Goal: Contribute content

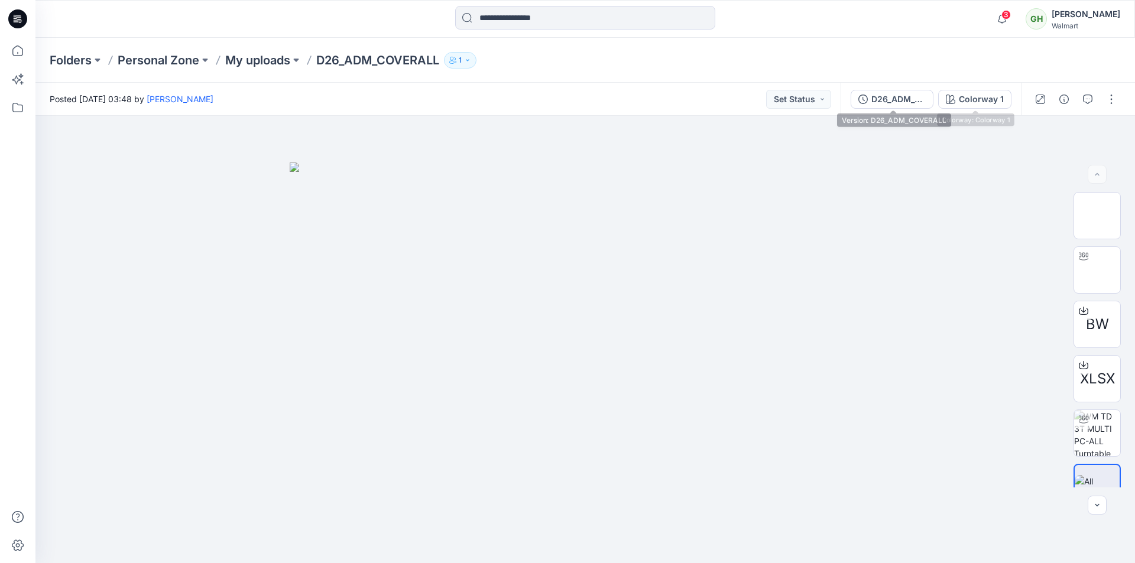
click at [895, 100] on div "D26_ADM_COVERALL" at bounding box center [898, 99] width 54 height 13
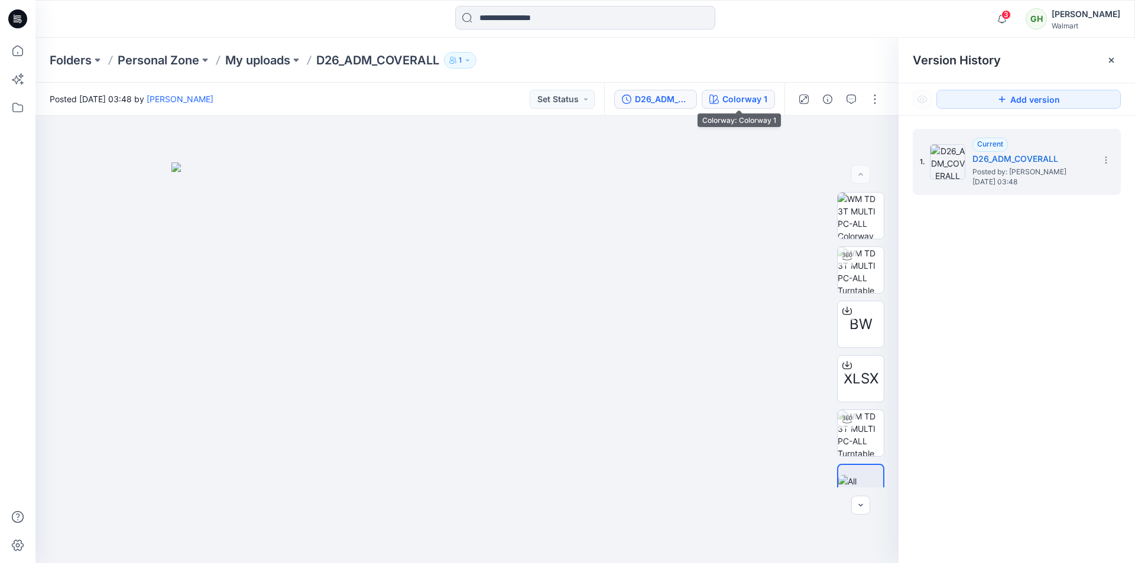
click at [717, 102] on icon "button" at bounding box center [713, 99] width 9 height 9
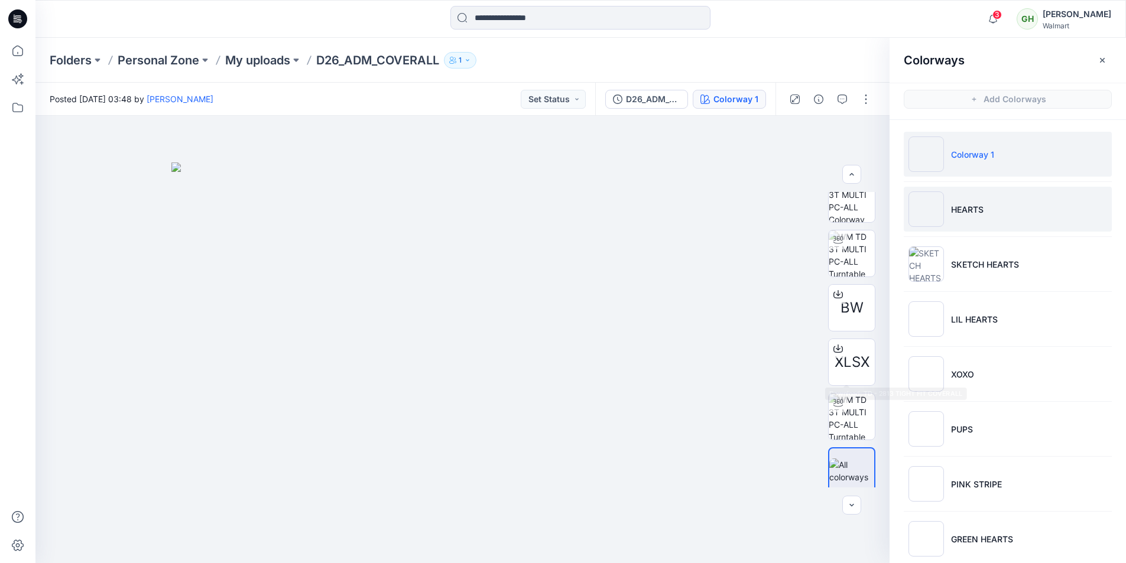
scroll to position [24, 0]
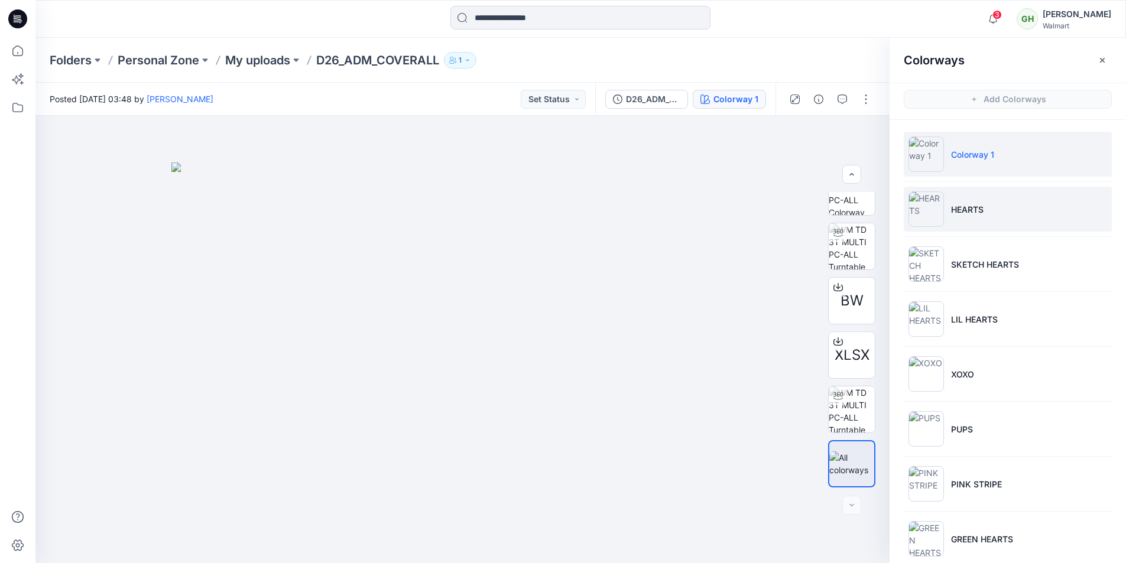
click at [959, 229] on li "HEARTS" at bounding box center [1008, 209] width 208 height 45
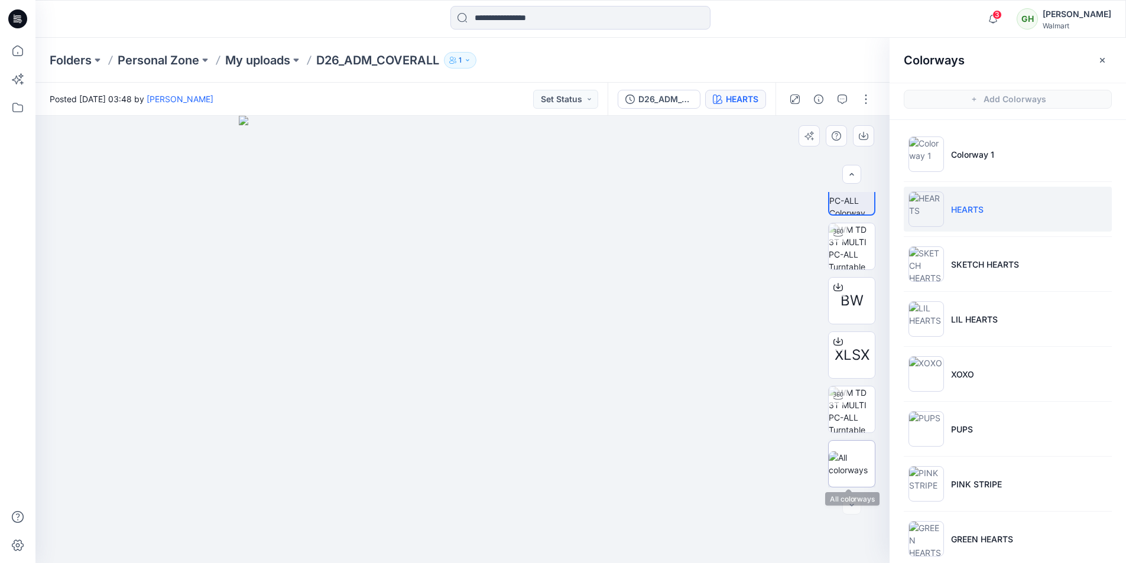
click at [855, 471] on img at bounding box center [852, 464] width 46 height 25
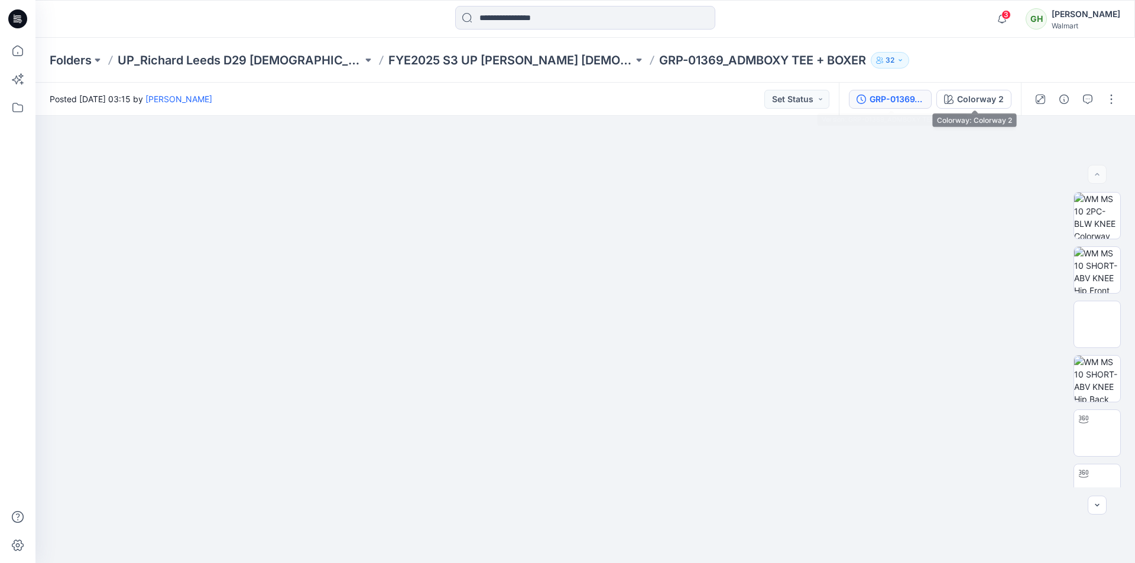
click at [908, 97] on div "GRP-01369_ADMBOXY TEE + BOXER" at bounding box center [897, 99] width 54 height 13
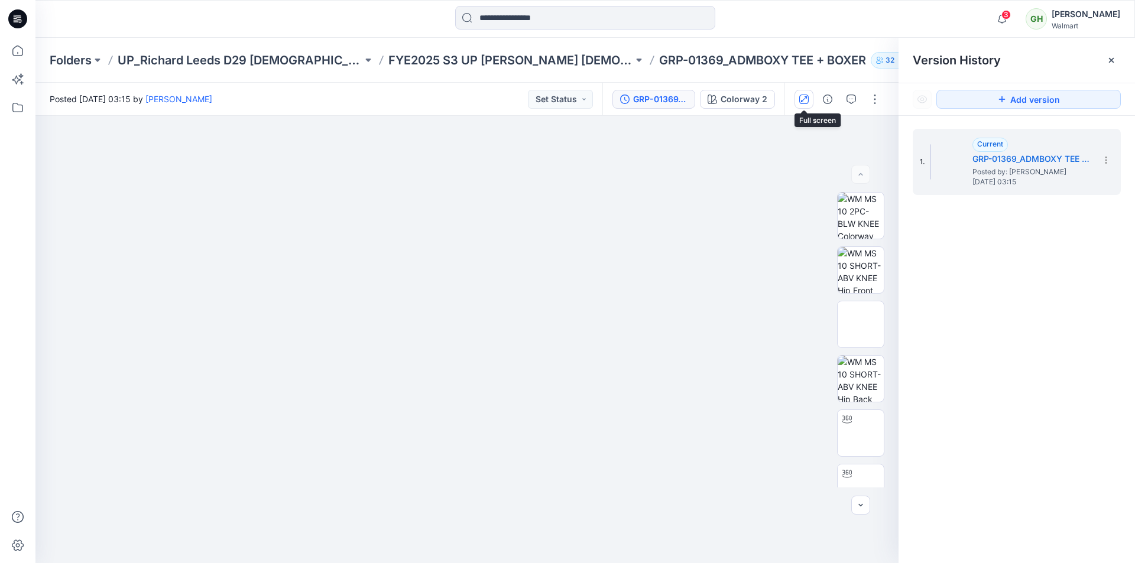
click at [808, 102] on icon "button" at bounding box center [803, 99] width 9 height 9
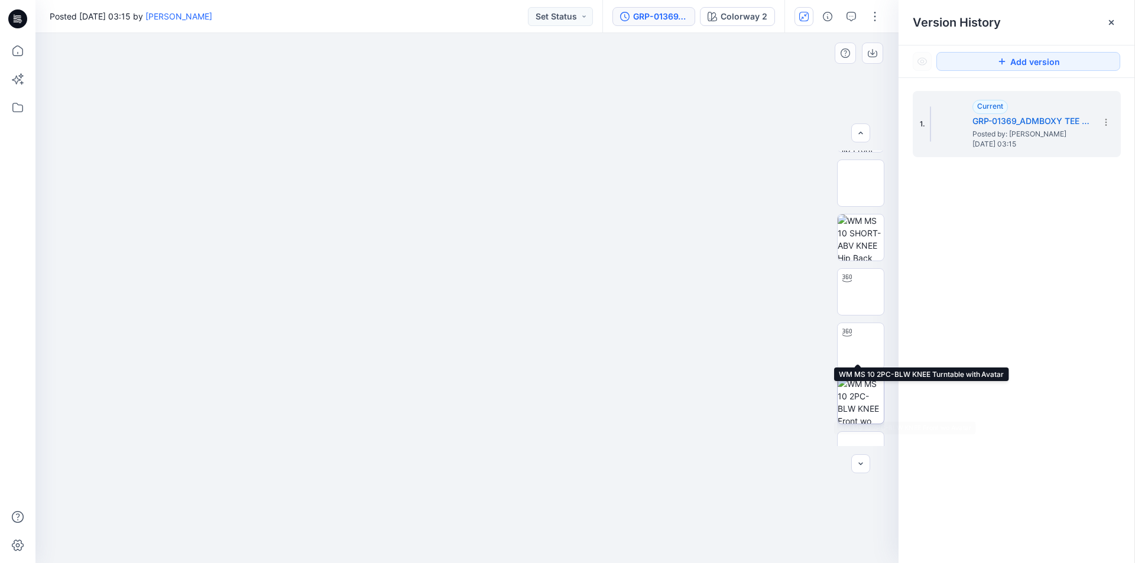
scroll to position [118, 0]
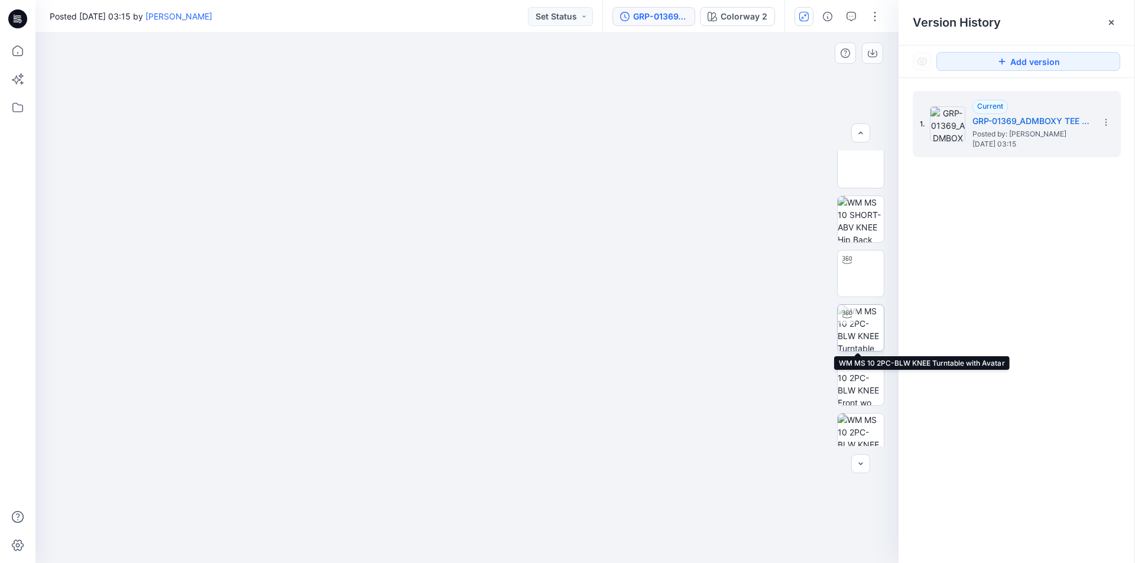
click at [857, 326] on img at bounding box center [861, 328] width 46 height 46
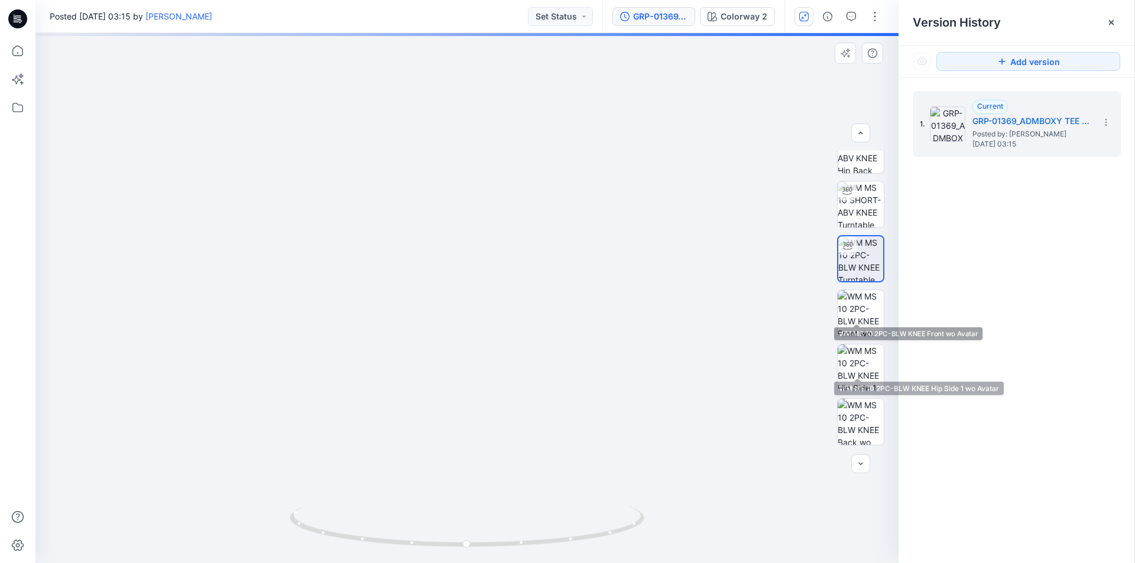
scroll to position [241, 0]
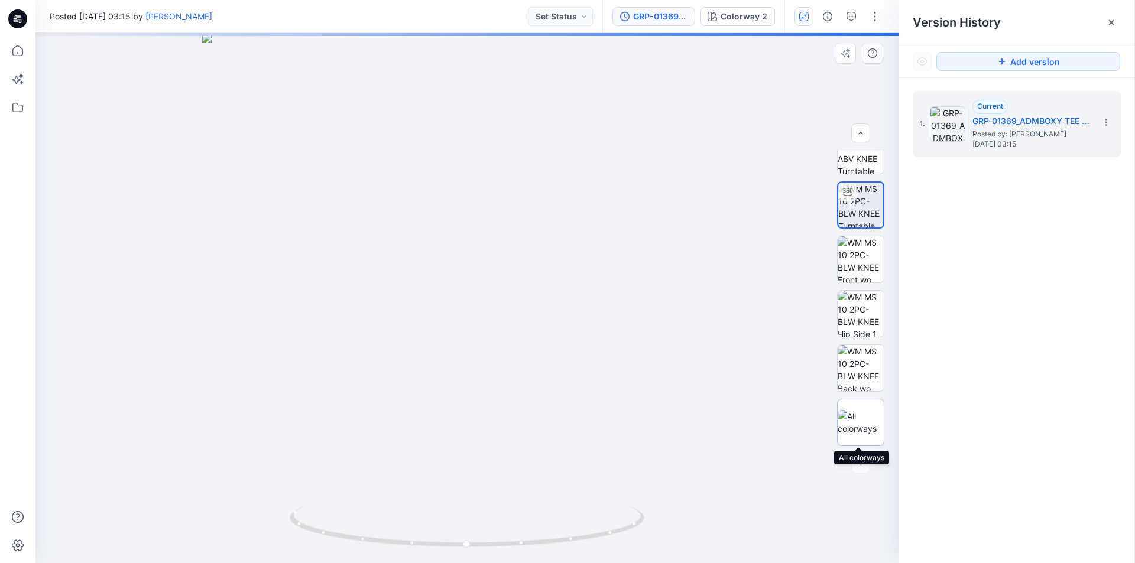
click at [858, 412] on img at bounding box center [861, 422] width 46 height 25
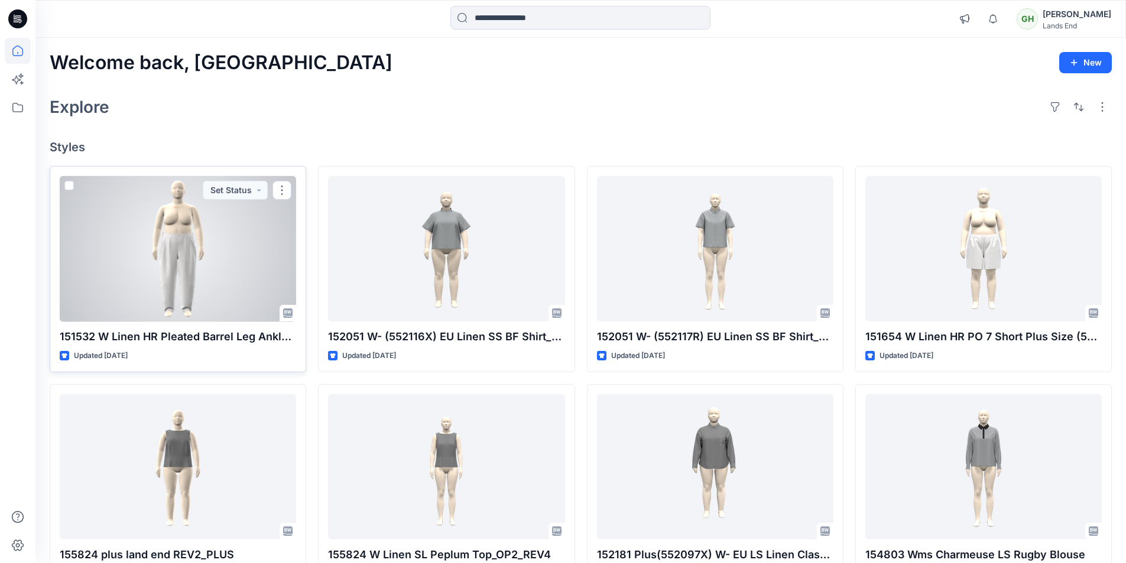
click at [220, 280] on div at bounding box center [178, 249] width 236 height 146
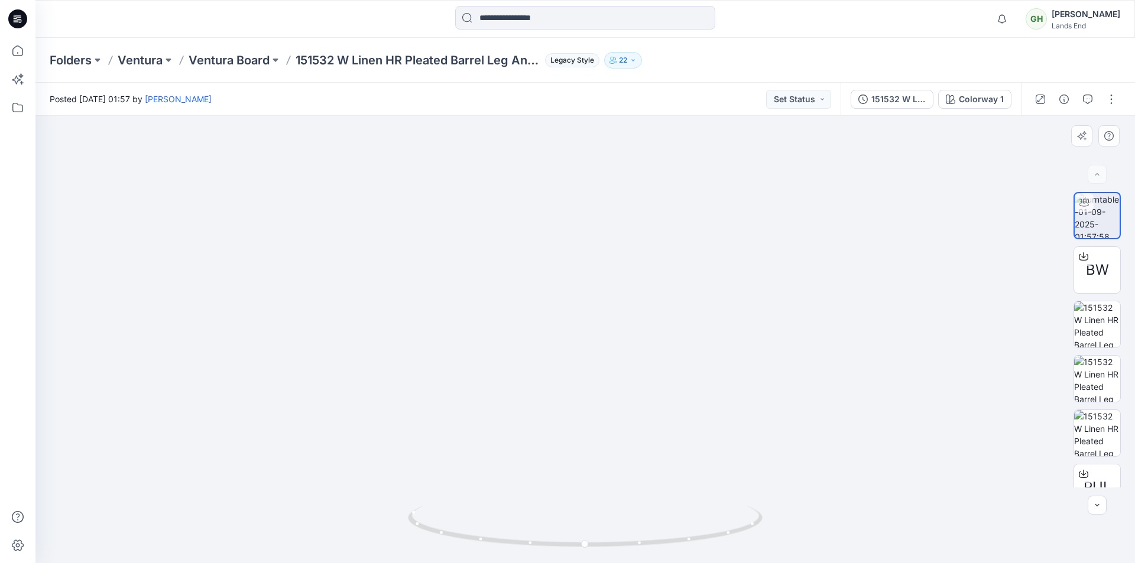
drag, startPoint x: 600, startPoint y: 294, endPoint x: 540, endPoint y: 420, distance: 139.9
drag, startPoint x: 533, startPoint y: 452, endPoint x: 576, endPoint y: 247, distance: 210.2
drag, startPoint x: 663, startPoint y: 549, endPoint x: 650, endPoint y: 544, distance: 13.8
click at [650, 544] on icon at bounding box center [587, 528] width 358 height 44
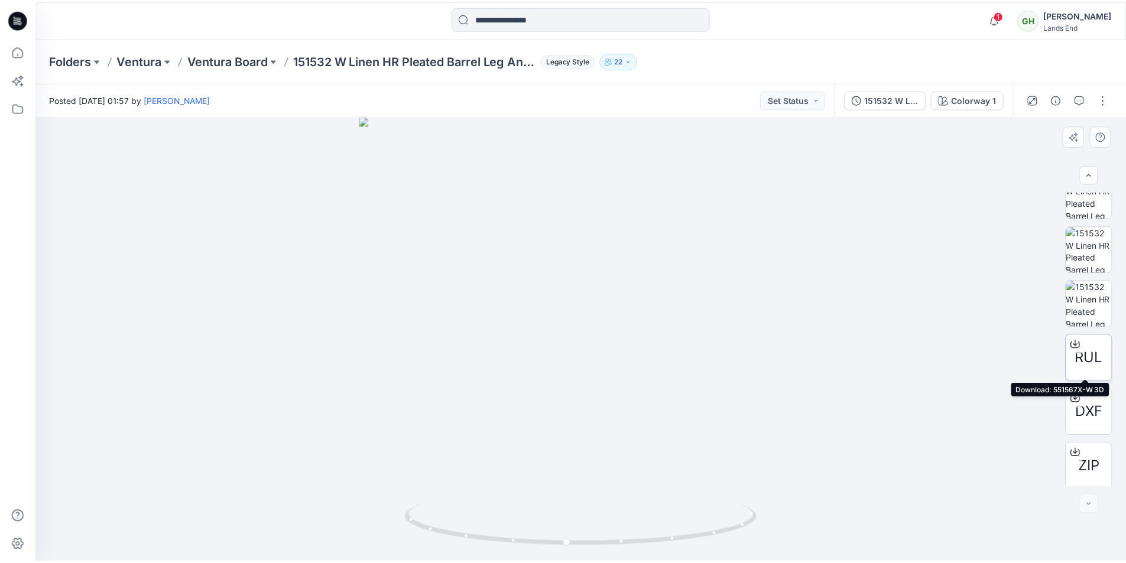
scroll to position [132, 0]
click at [22, 20] on icon at bounding box center [17, 18] width 19 height 19
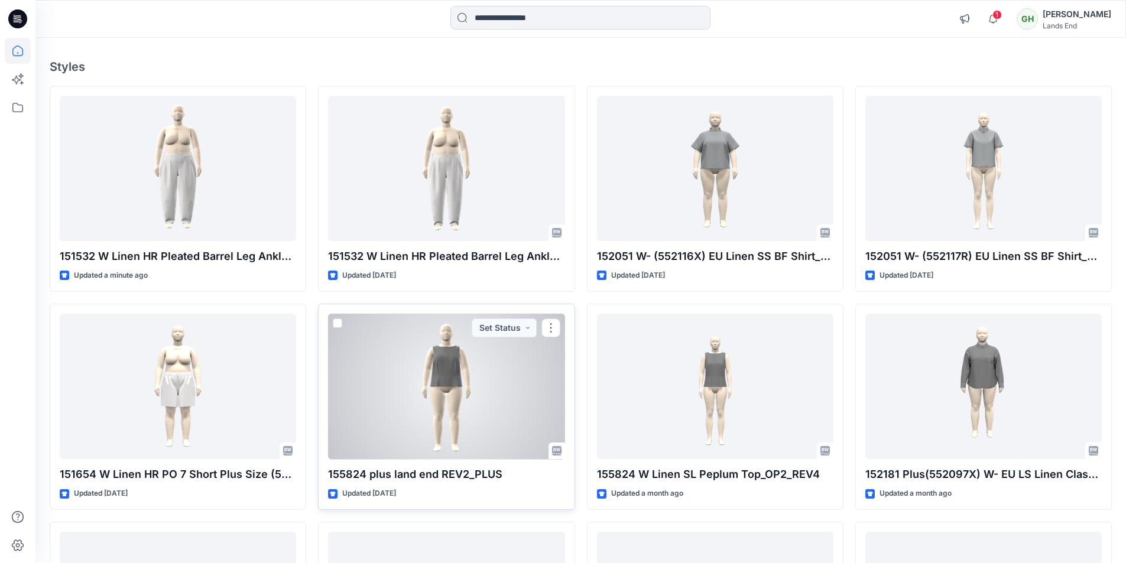
scroll to position [59, 0]
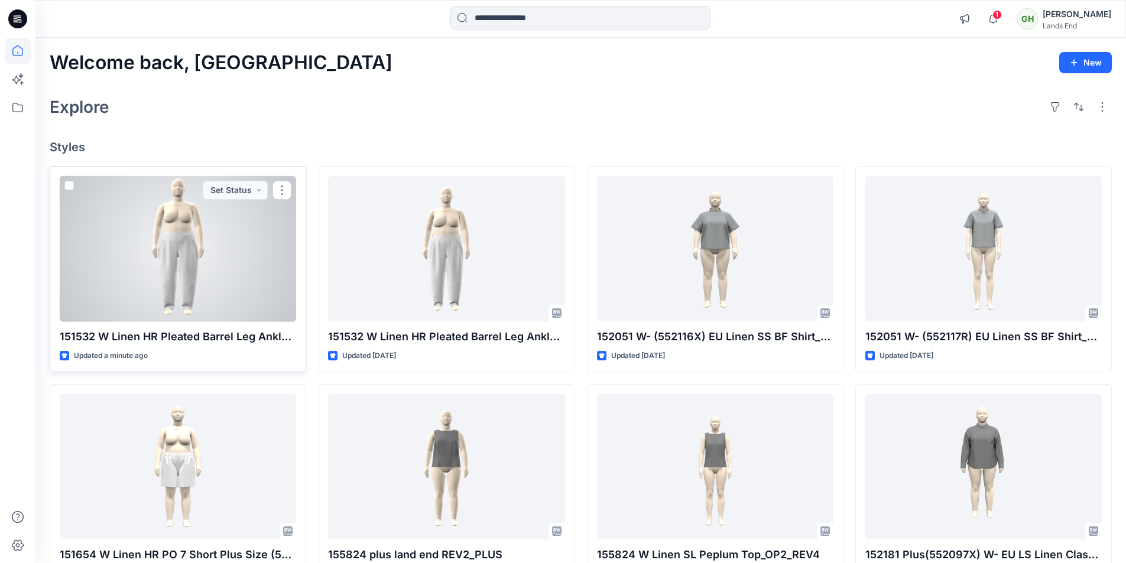
click at [258, 283] on div at bounding box center [178, 249] width 236 height 146
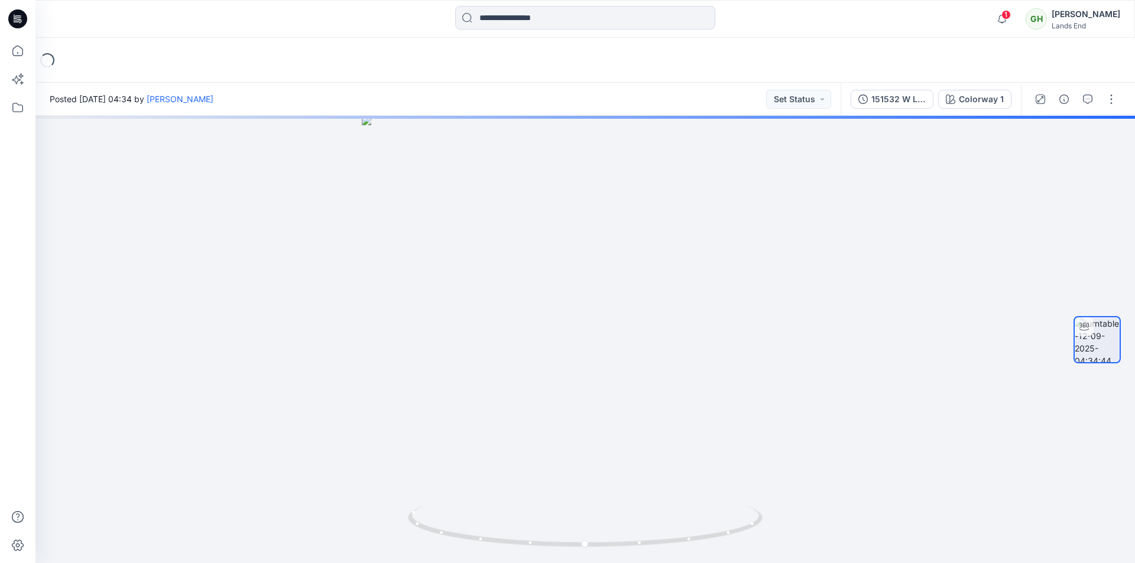
click at [1111, 109] on div at bounding box center [1075, 99] width 109 height 33
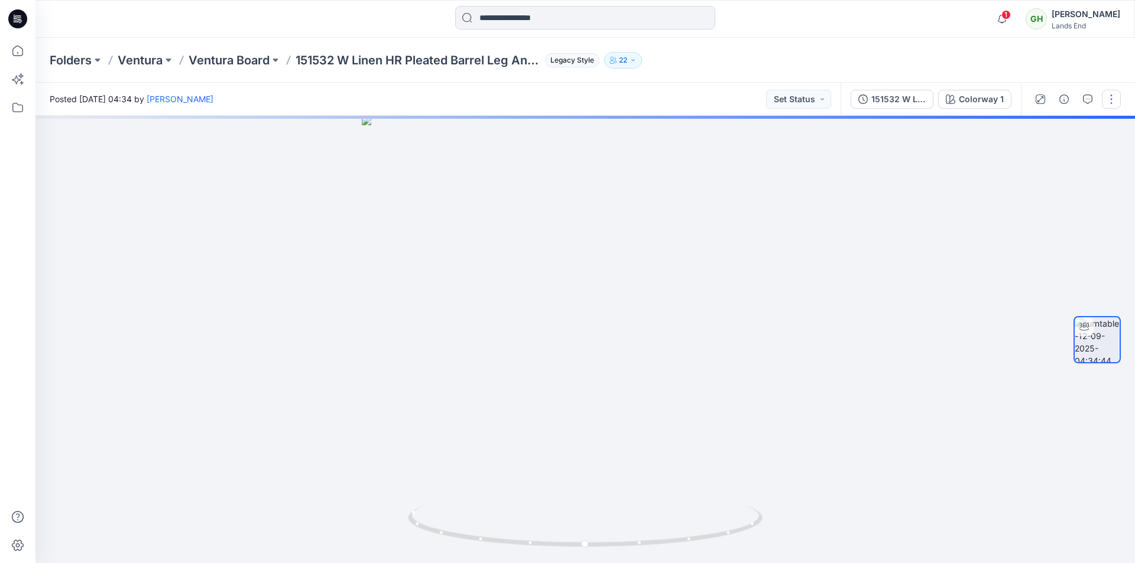
click at [1110, 103] on button "button" at bounding box center [1111, 99] width 19 height 19
click at [1058, 135] on button "Edit" at bounding box center [1061, 127] width 109 height 22
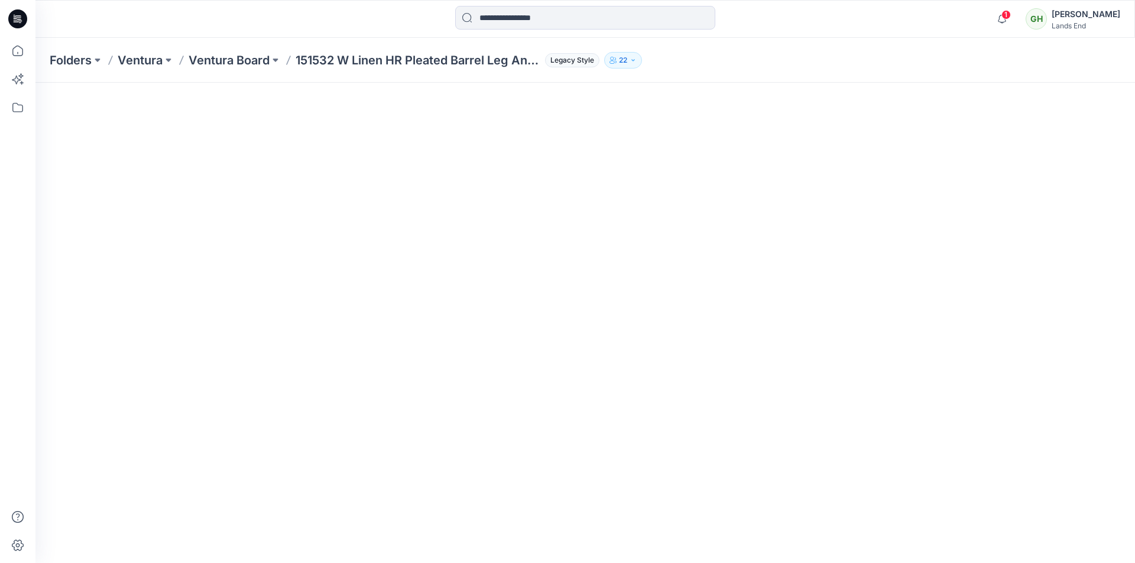
scroll to position [189, 0]
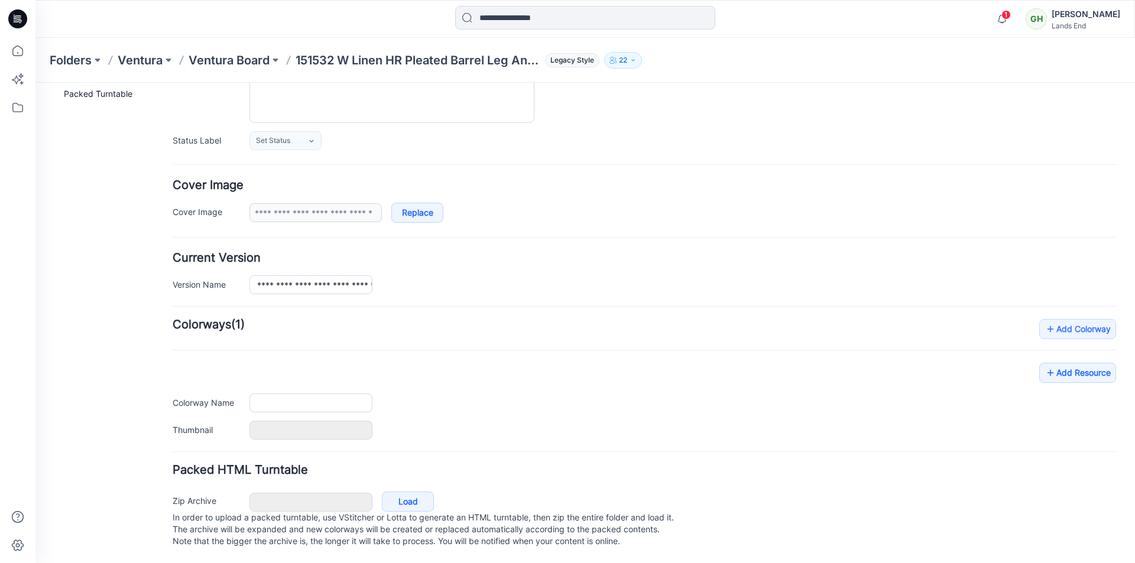
type input "**********"
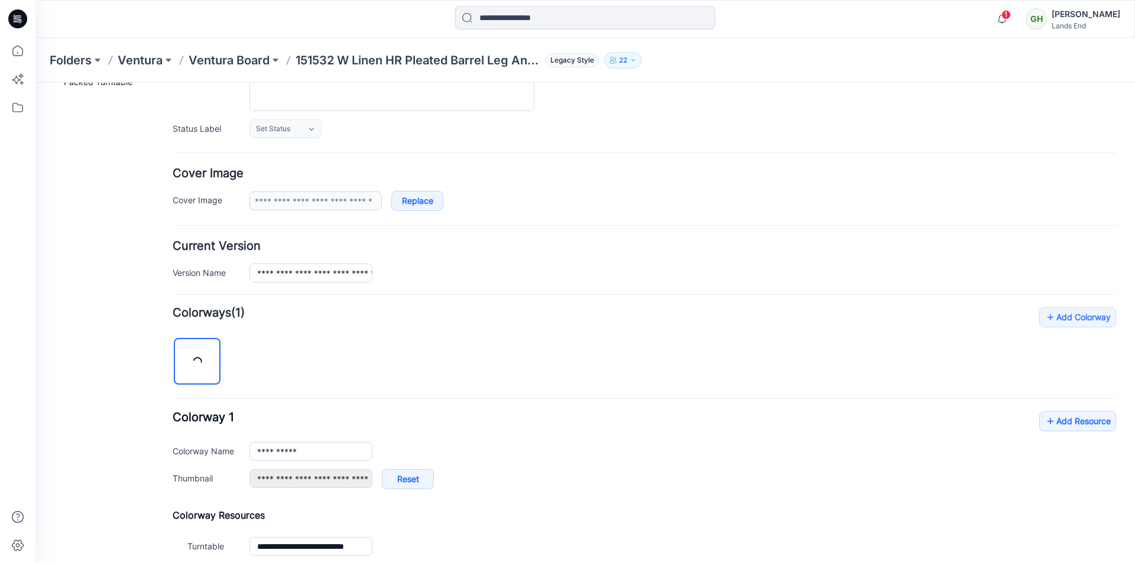
scroll to position [160, 0]
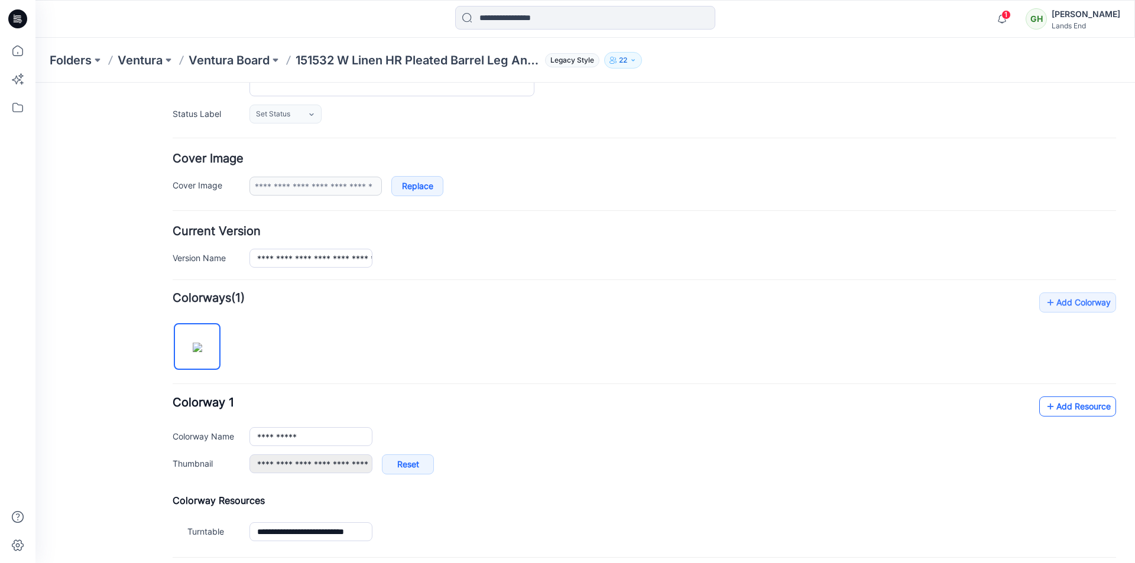
click at [1068, 410] on link "Add Resource" at bounding box center [1077, 407] width 77 height 20
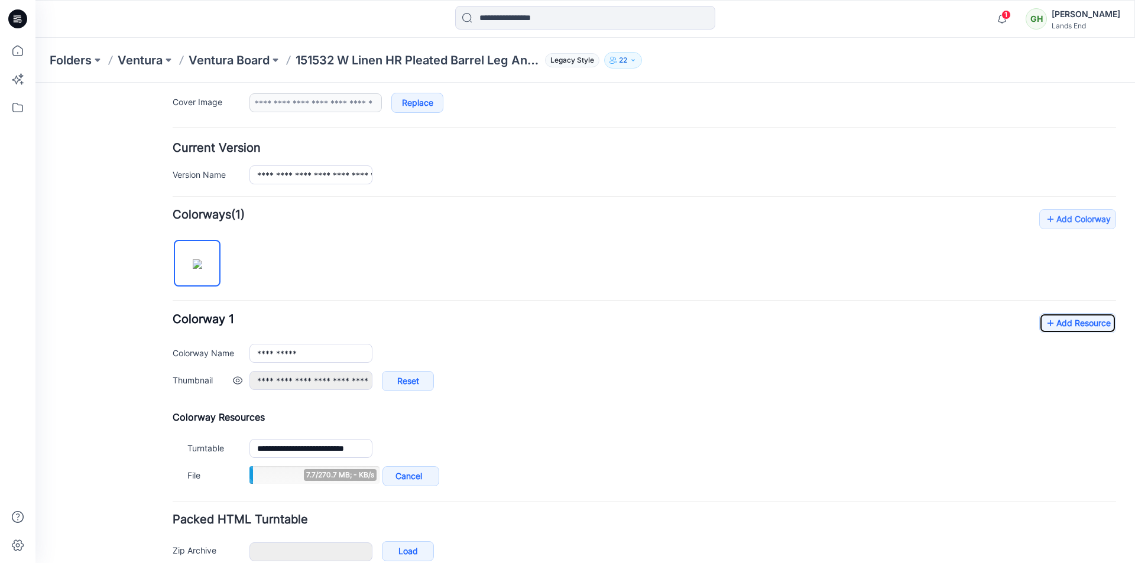
scroll to position [304, 0]
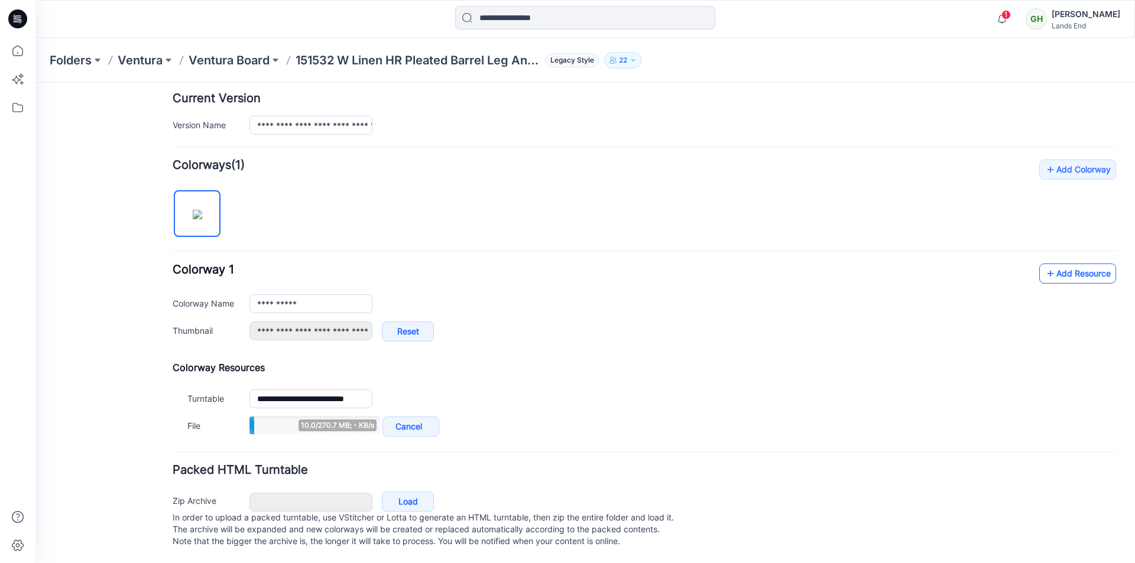
click at [1083, 270] on link "Add Resource" at bounding box center [1077, 274] width 77 height 20
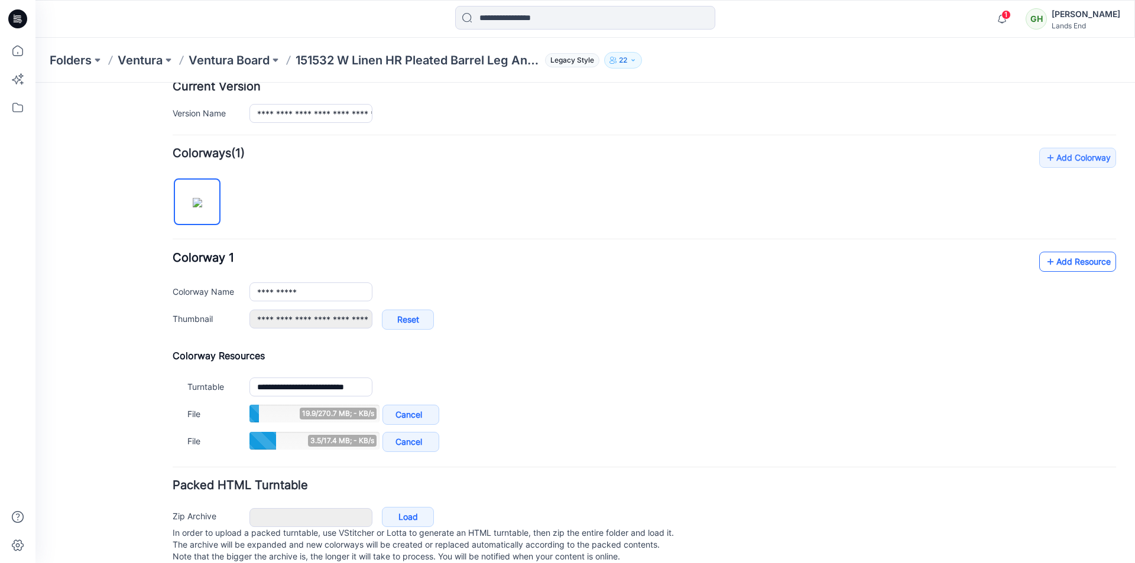
click at [1071, 266] on link "Add Resource" at bounding box center [1077, 262] width 77 height 20
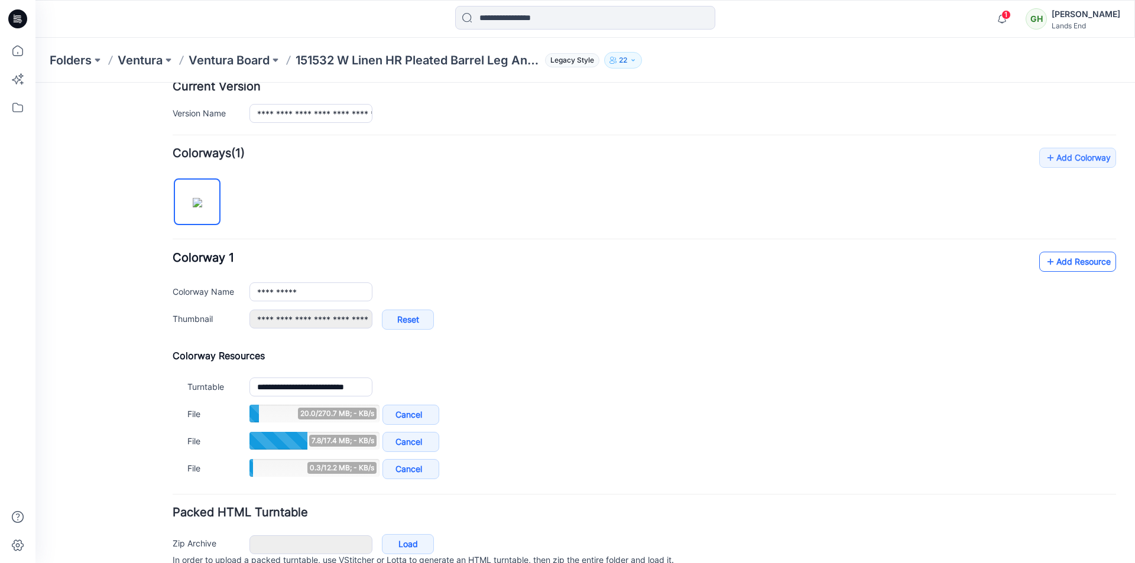
click at [1058, 264] on link "Add Resource" at bounding box center [1077, 262] width 77 height 20
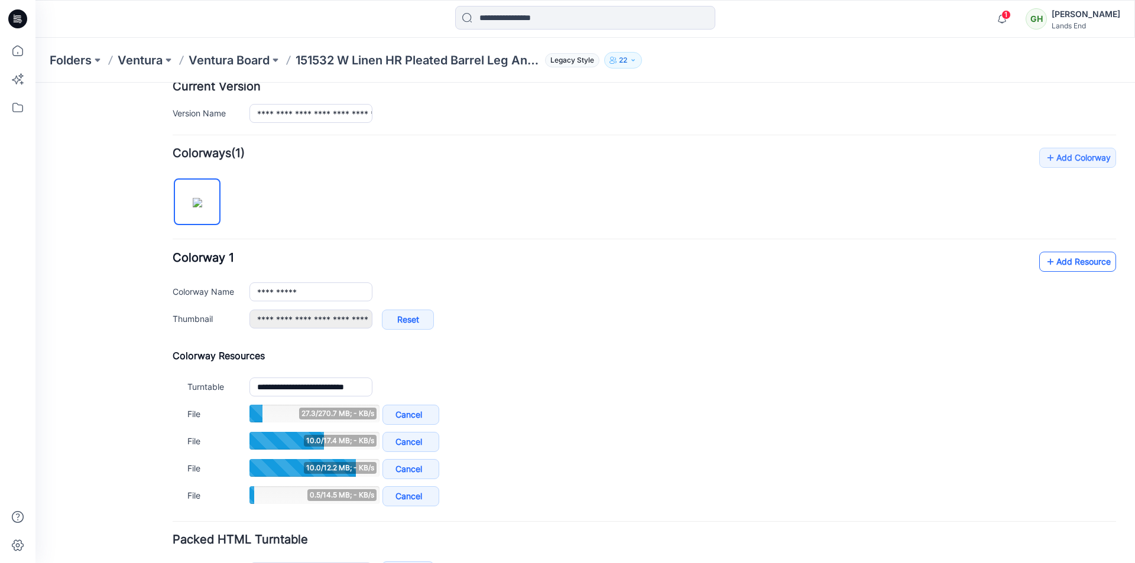
click at [1068, 269] on link "Add Resource" at bounding box center [1077, 262] width 77 height 20
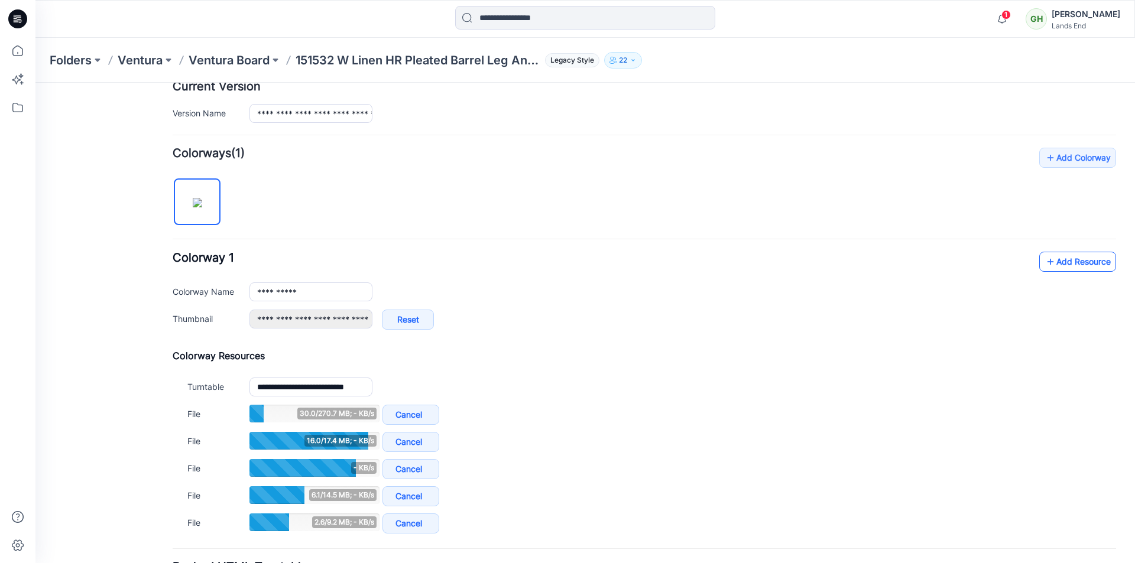
click at [1085, 265] on link "Add Resource" at bounding box center [1077, 262] width 77 height 20
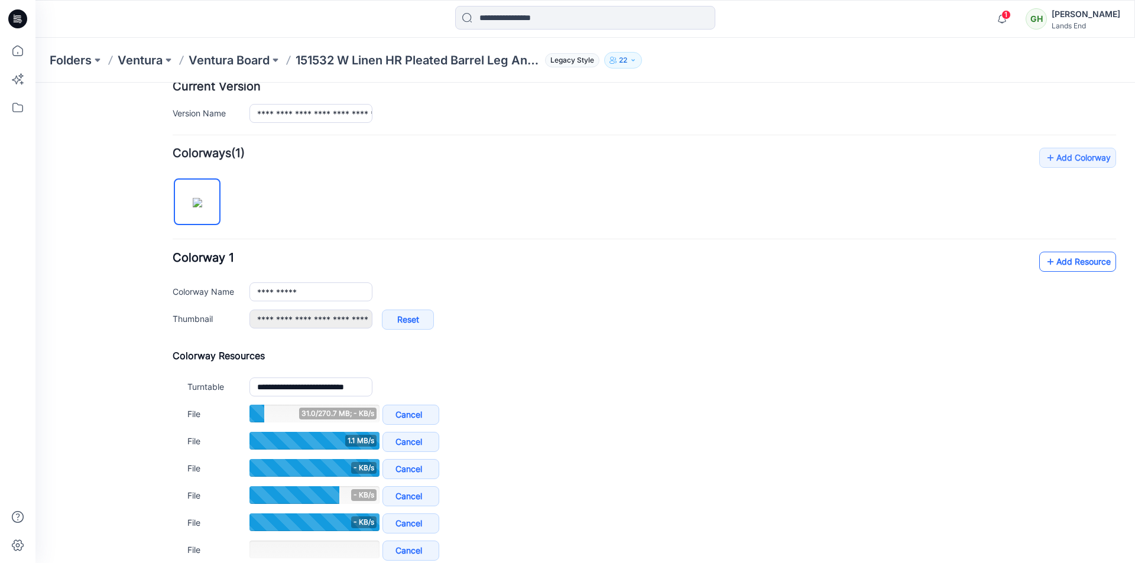
click at [1057, 264] on link "Add Resource" at bounding box center [1077, 262] width 77 height 20
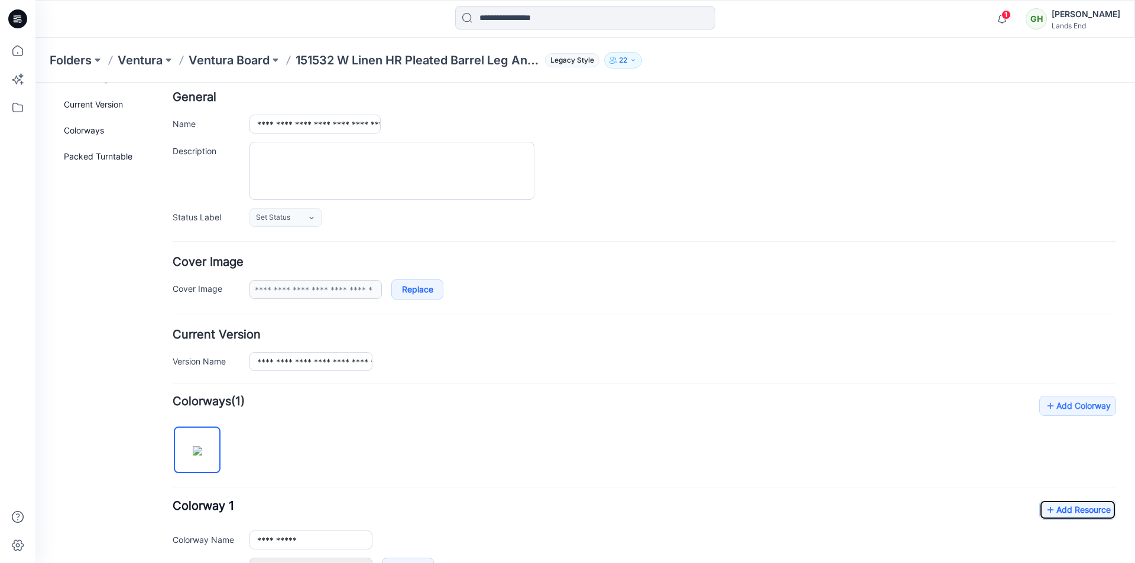
scroll to position [0, 0]
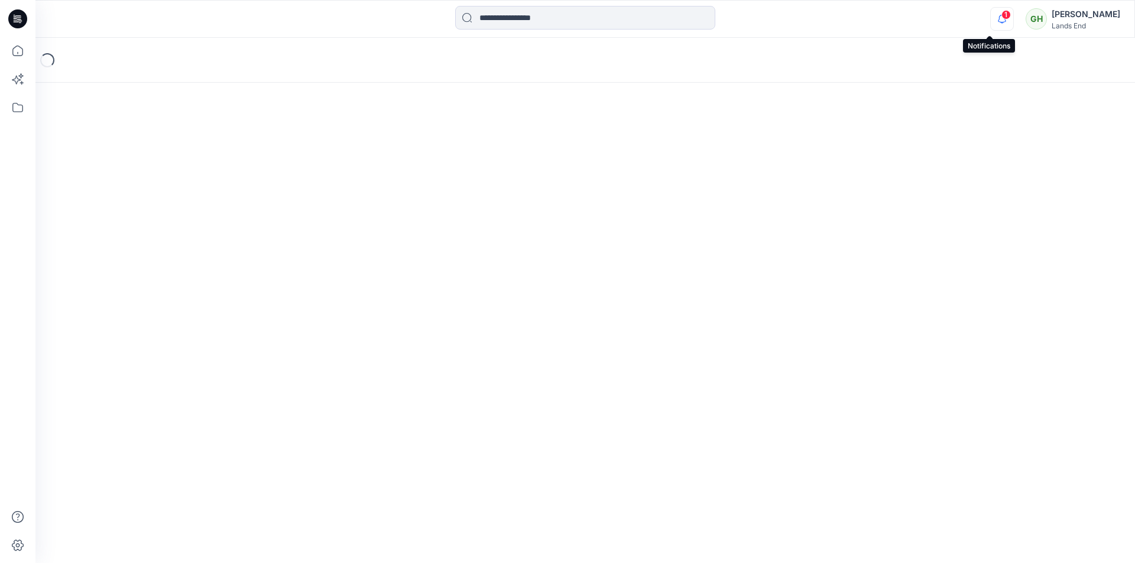
click at [992, 24] on icon "button" at bounding box center [1002, 19] width 22 height 24
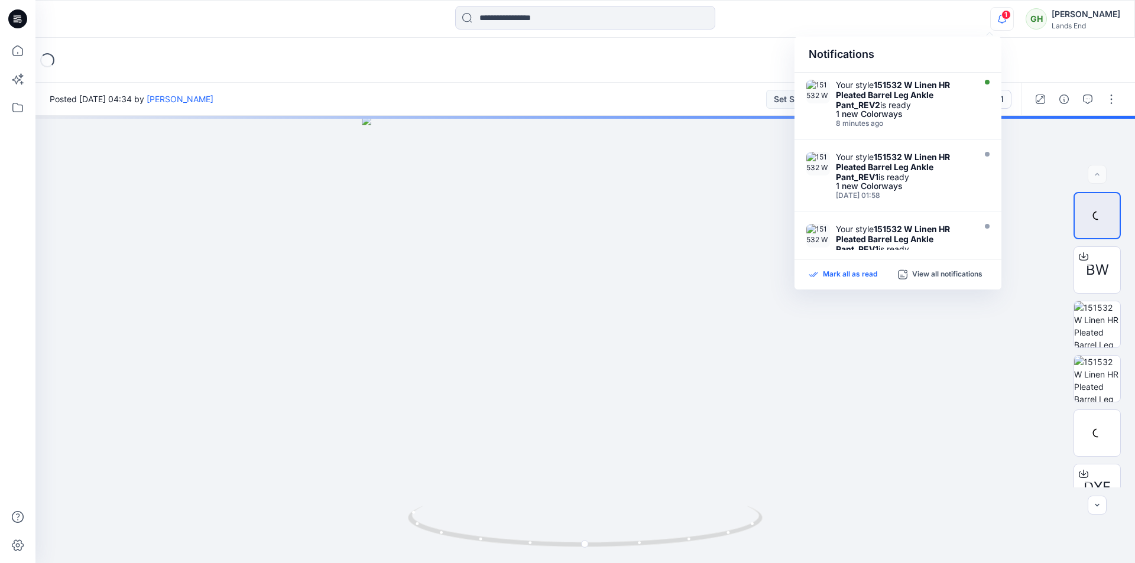
click at [822, 273] on div "Mark all as read" at bounding box center [853, 275] width 89 height 11
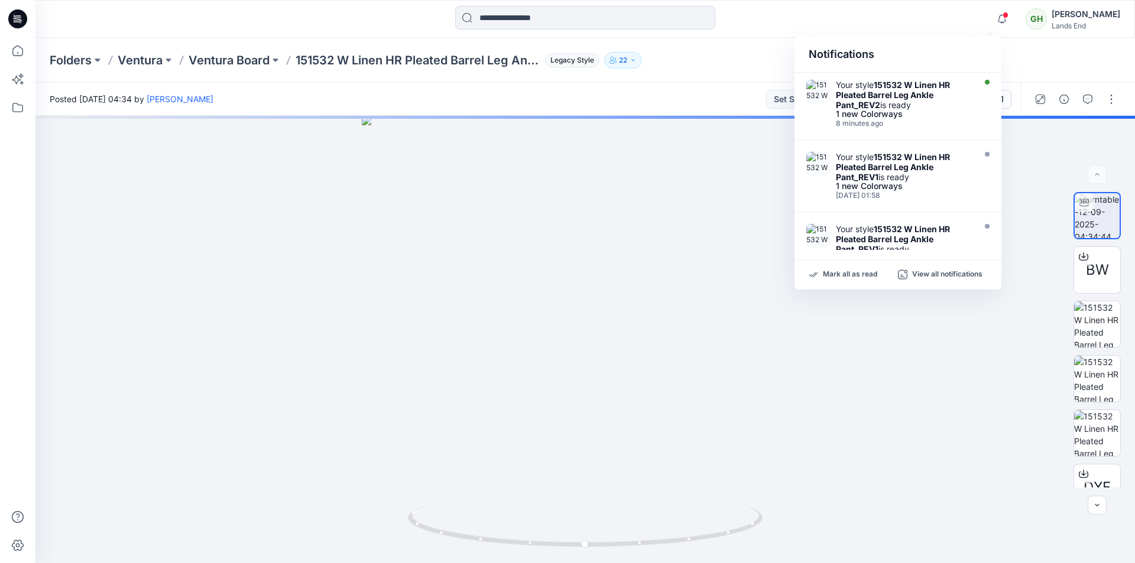
click at [667, 73] on div "Folders [PERSON_NAME] Board 151532 W Linen HR Pleated Barrel Leg Ankle Pant_REV…" at bounding box center [585, 60] width 1100 height 45
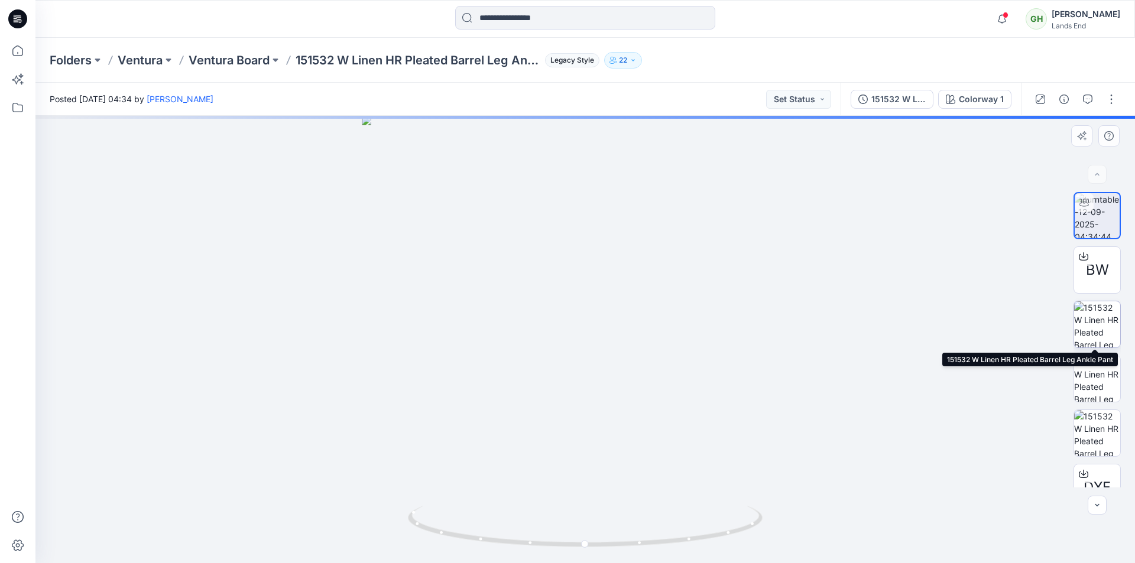
click at [1106, 333] on img at bounding box center [1097, 325] width 46 height 46
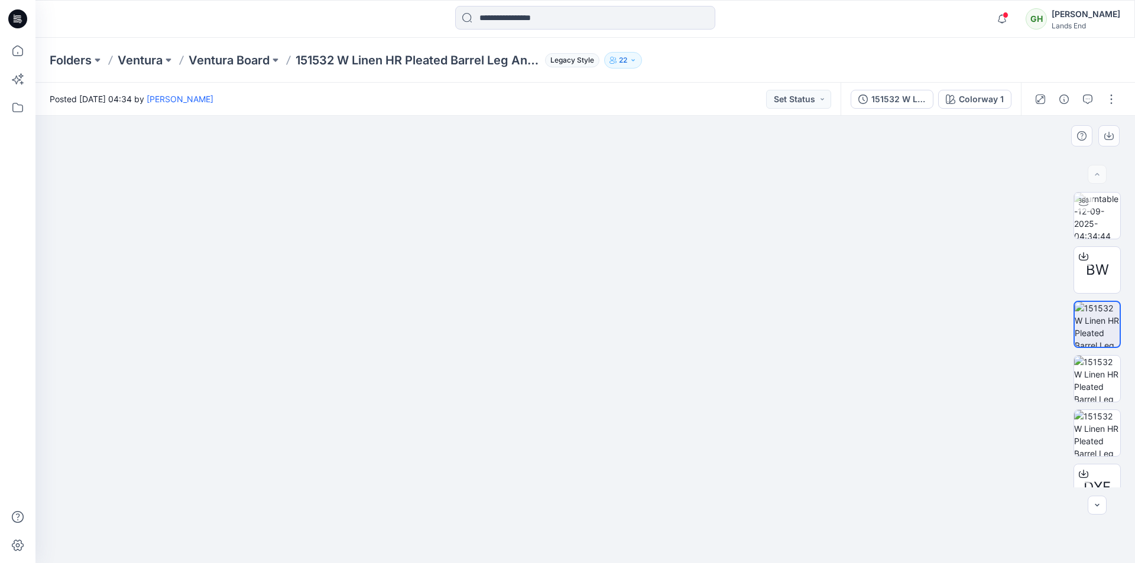
drag, startPoint x: 728, startPoint y: 294, endPoint x: 726, endPoint y: 380, distance: 85.7
click at [1101, 377] on img at bounding box center [1097, 379] width 46 height 46
drag, startPoint x: 603, startPoint y: 248, endPoint x: 601, endPoint y: 384, distance: 136.0
drag, startPoint x: 523, startPoint y: 252, endPoint x: 538, endPoint y: 532, distance: 280.7
drag, startPoint x: 514, startPoint y: 404, endPoint x: 514, endPoint y: 467, distance: 62.7
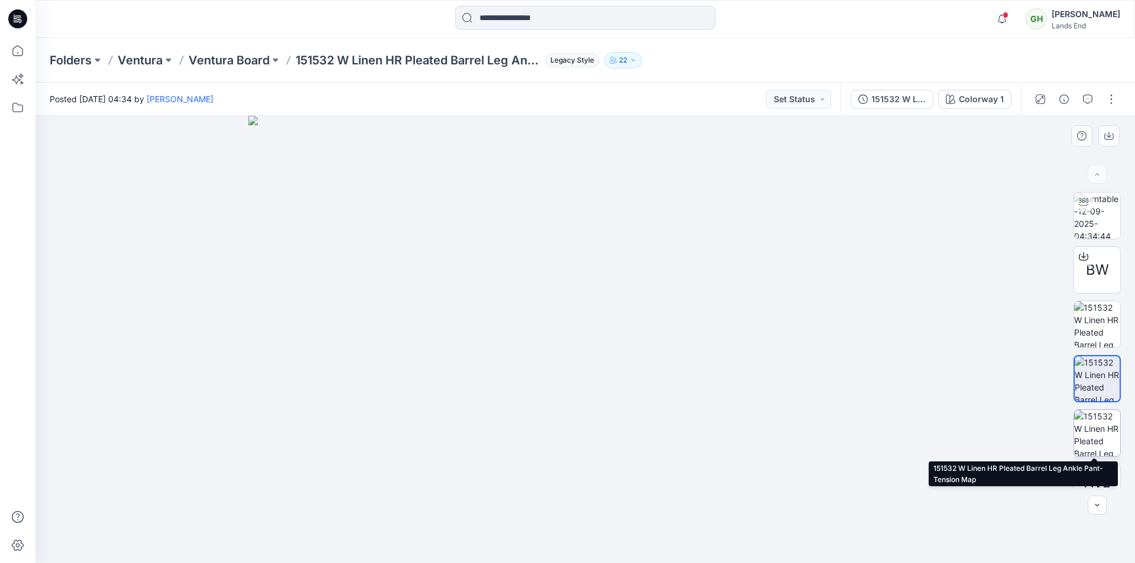
click at [1091, 430] on img at bounding box center [1097, 433] width 46 height 46
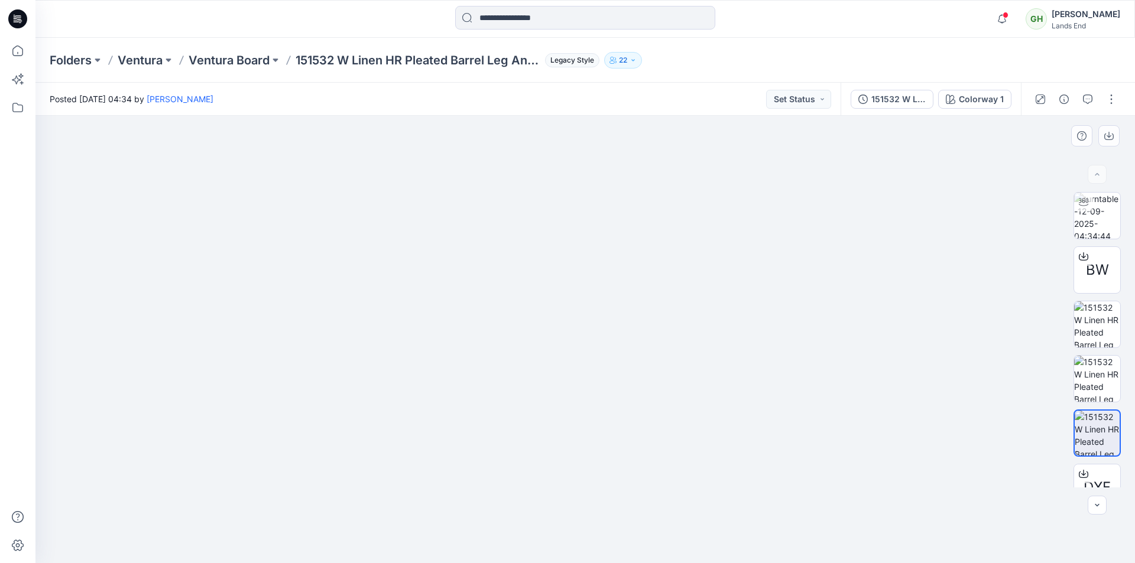
drag, startPoint x: 573, startPoint y: 271, endPoint x: 587, endPoint y: 378, distance: 107.9
drag, startPoint x: 573, startPoint y: 263, endPoint x: 577, endPoint y: 586, distance: 324.0
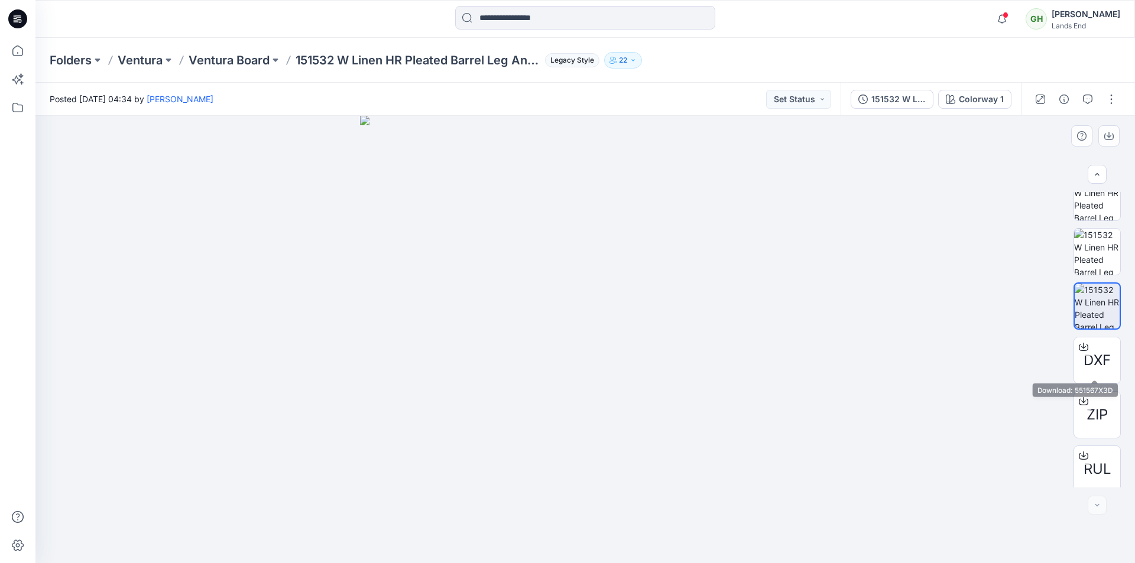
scroll to position [132, 0]
click at [23, 27] on icon at bounding box center [17, 18] width 19 height 19
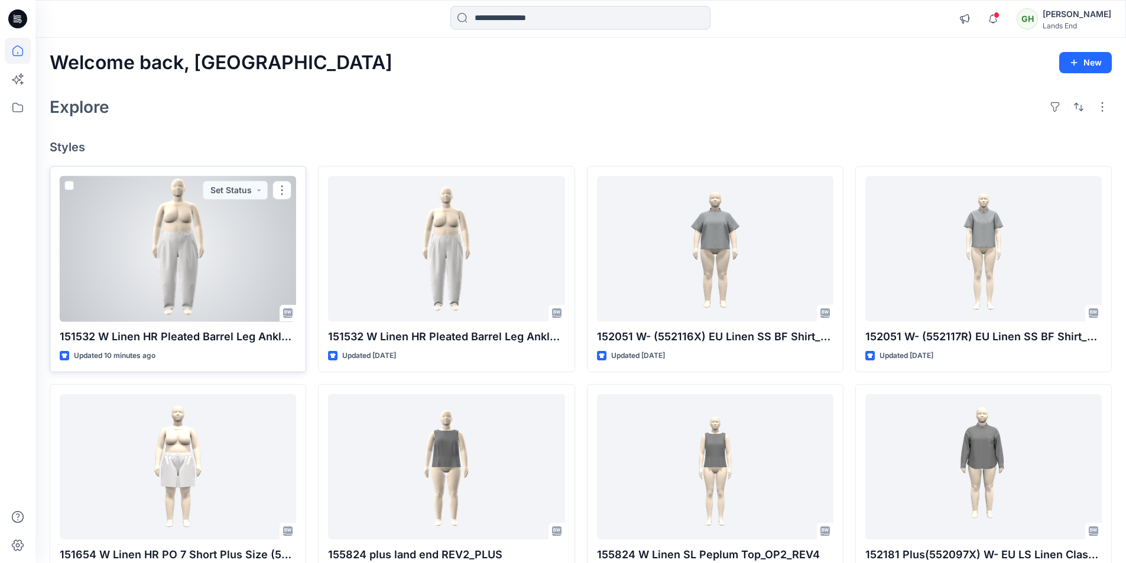
click at [216, 243] on div at bounding box center [178, 249] width 236 height 146
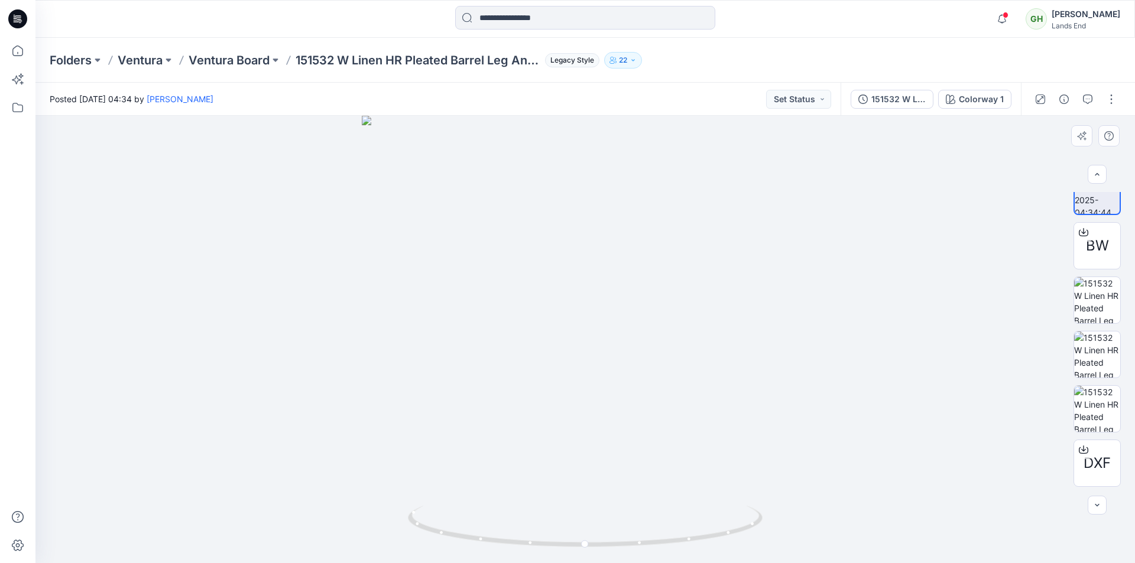
scroll to position [25, 0]
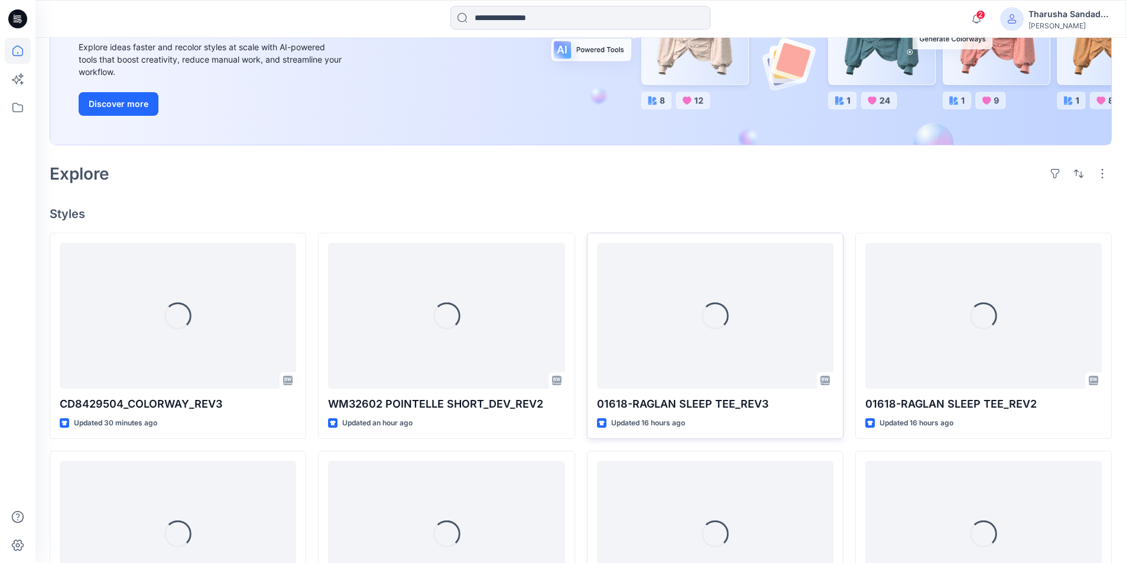
scroll to position [177, 0]
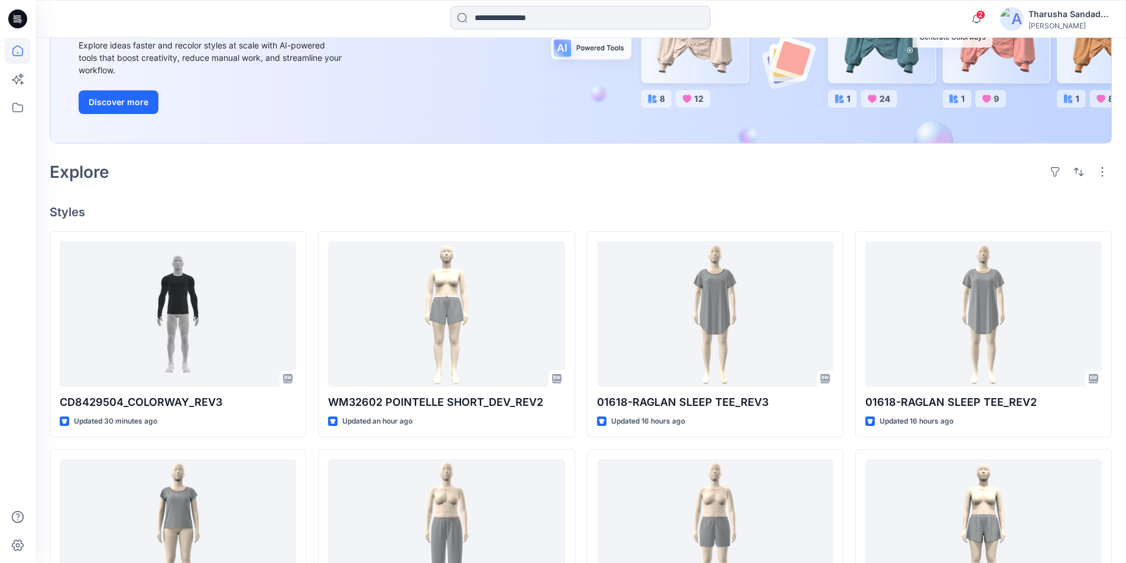
click at [351, 210] on h4 "Styles" at bounding box center [581, 212] width 1062 height 14
